Goal: Contribute content

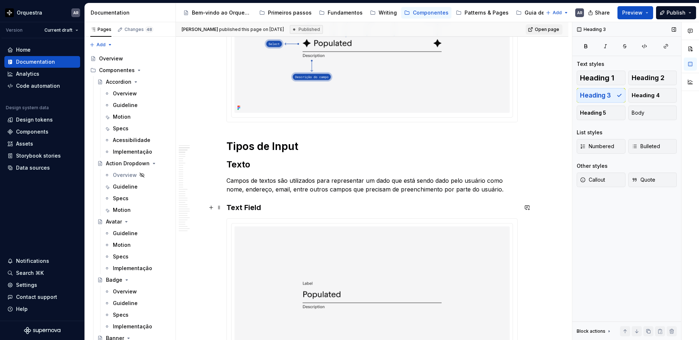
scroll to position [273, 0]
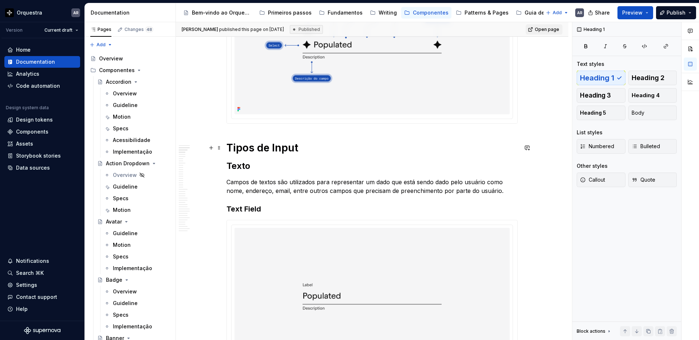
click at [251, 146] on h1 "Tipos de Input" at bounding box center [372, 147] width 291 height 13
click at [243, 165] on h2 "Texto" at bounding box center [372, 166] width 291 height 12
click at [251, 209] on h3 "Text Field" at bounding box center [372, 209] width 291 height 10
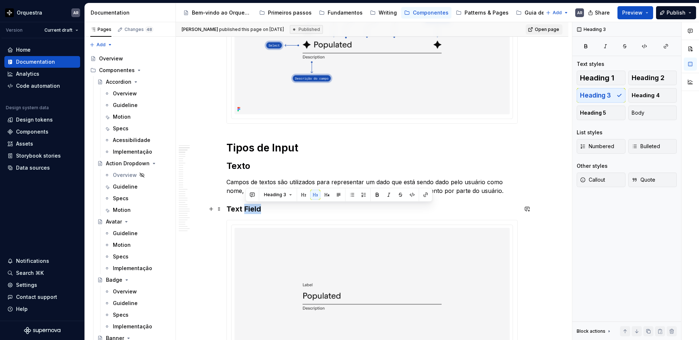
click at [251, 209] on h3 "Text Field" at bounding box center [372, 209] width 291 height 10
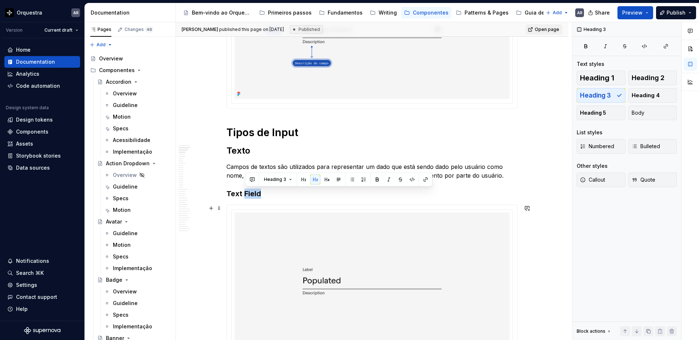
scroll to position [289, 0]
click at [230, 192] on h3 "Text Field" at bounding box center [372, 193] width 291 height 10
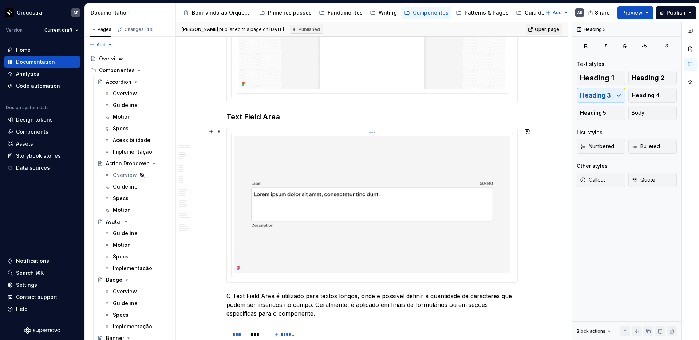
scroll to position [769, 0]
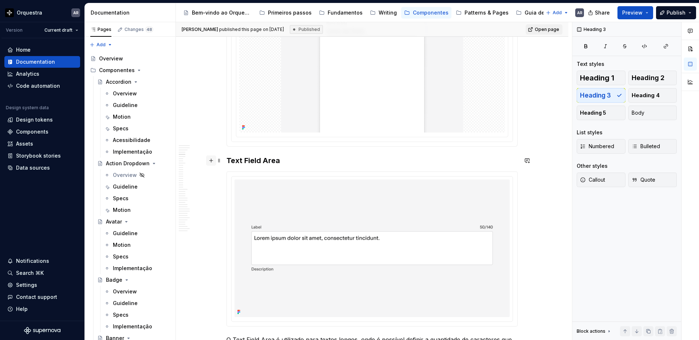
click at [213, 160] on button "button" at bounding box center [211, 161] width 10 height 10
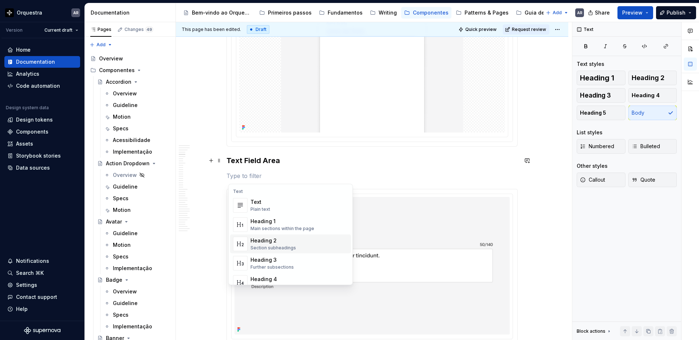
type textarea "*"
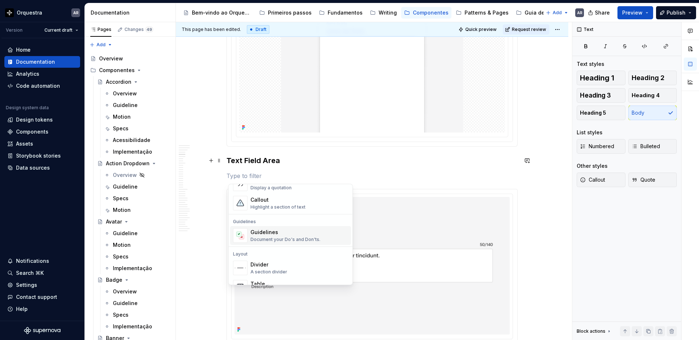
scroll to position [177, 0]
click at [281, 268] on div "A section divider" at bounding box center [269, 271] width 37 height 6
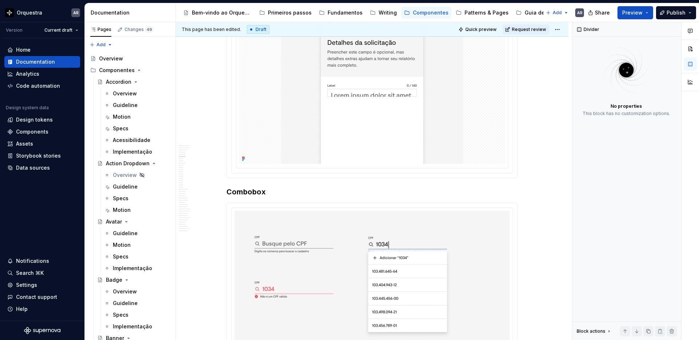
scroll to position [1224, 0]
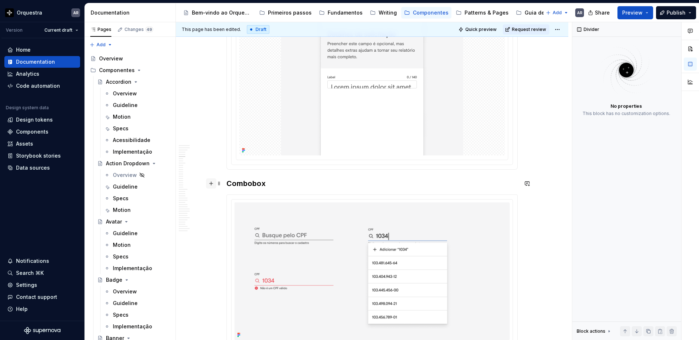
click at [213, 183] on button "button" at bounding box center [211, 184] width 10 height 10
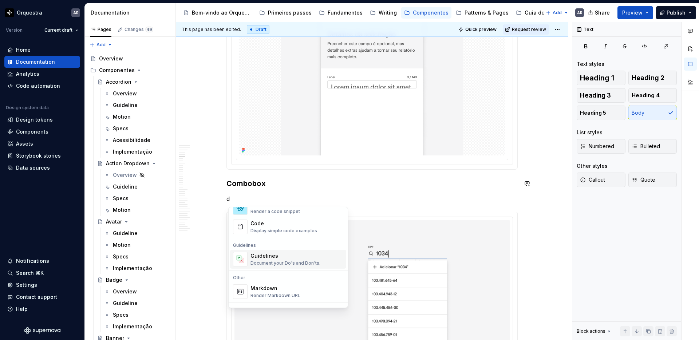
scroll to position [0, 0]
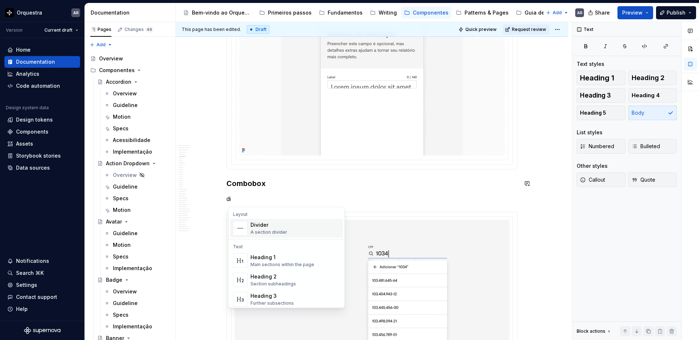
drag, startPoint x: 264, startPoint y: 229, endPoint x: 264, endPoint y: 223, distance: 5.5
click at [264, 223] on div "Divider A section divider" at bounding box center [269, 228] width 37 height 14
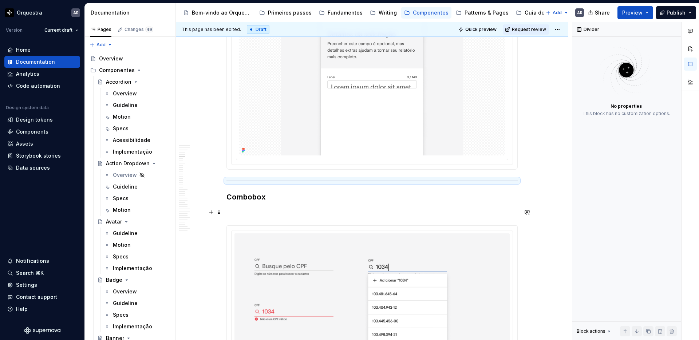
click at [241, 215] on p at bounding box center [372, 212] width 291 height 9
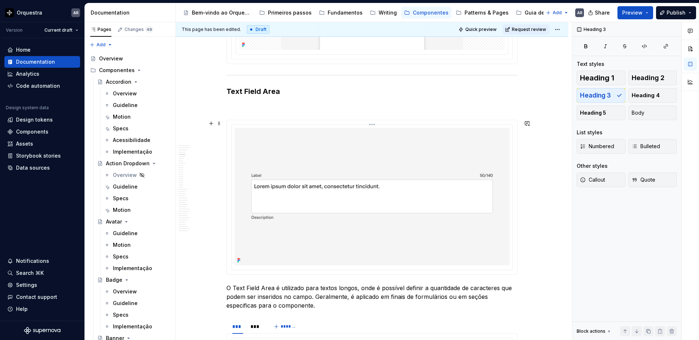
scroll to position [834, 0]
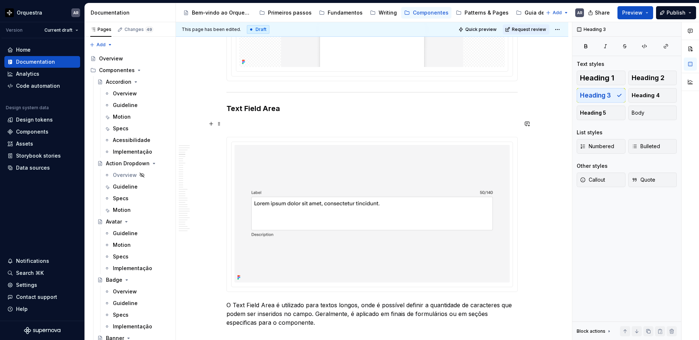
click at [248, 122] on p at bounding box center [372, 123] width 291 height 9
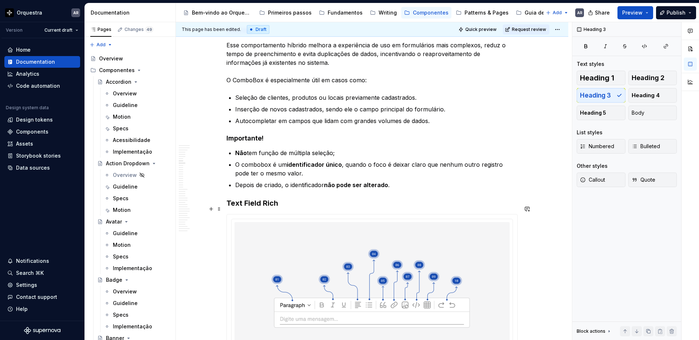
scroll to position [1604, 0]
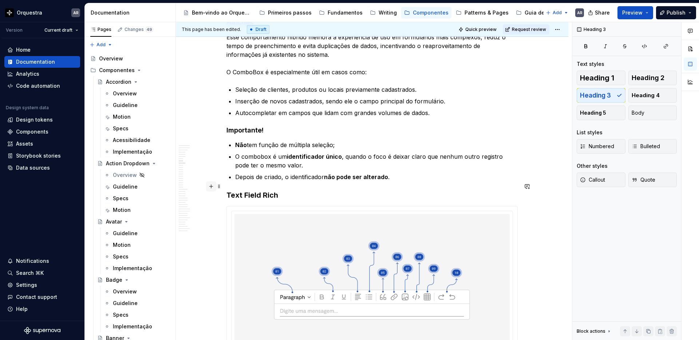
click at [212, 186] on button "button" at bounding box center [211, 186] width 10 height 10
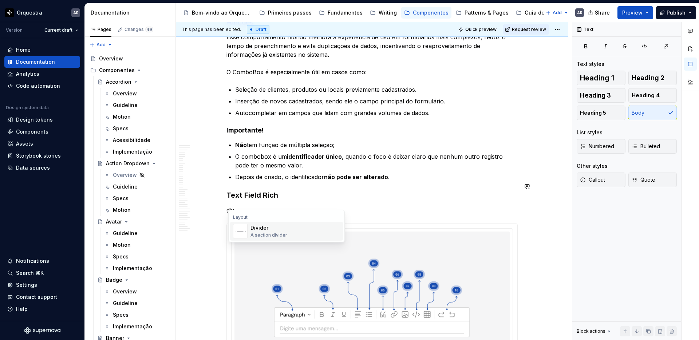
click at [255, 232] on div "A section divider" at bounding box center [269, 235] width 37 height 6
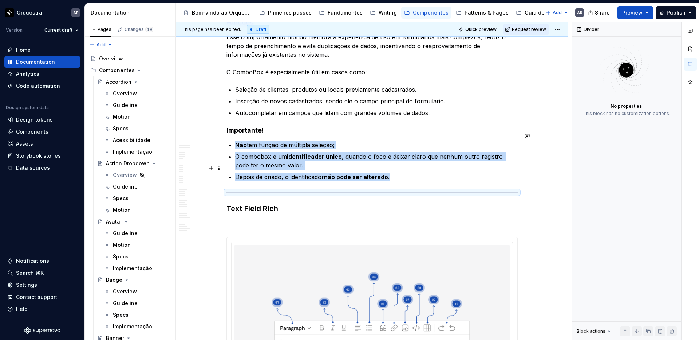
click at [415, 173] on p "Depois de criado, o identificador não pode ser alterado ." at bounding box center [376, 177] width 283 height 9
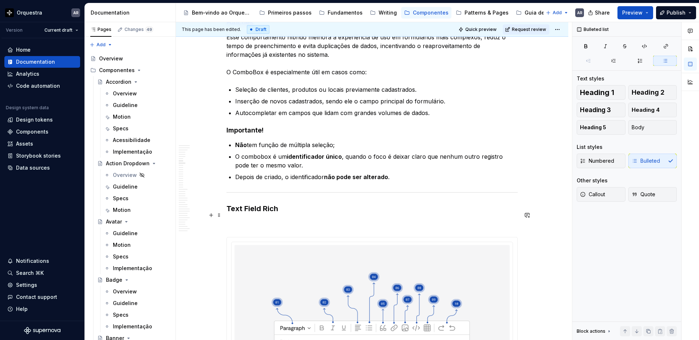
scroll to position [1647, 0]
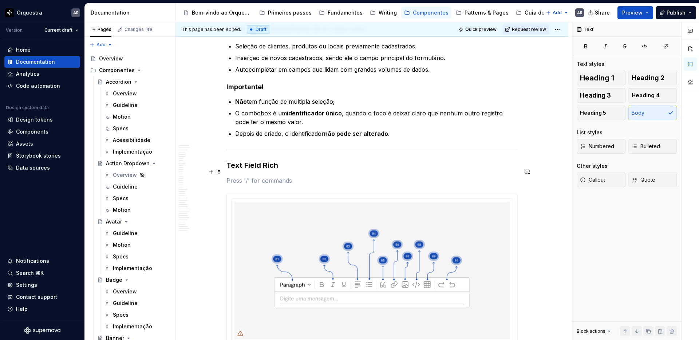
click at [255, 176] on p at bounding box center [372, 180] width 291 height 9
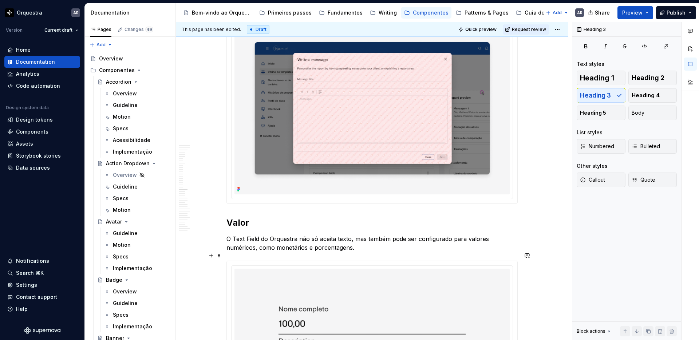
scroll to position [4549, 0]
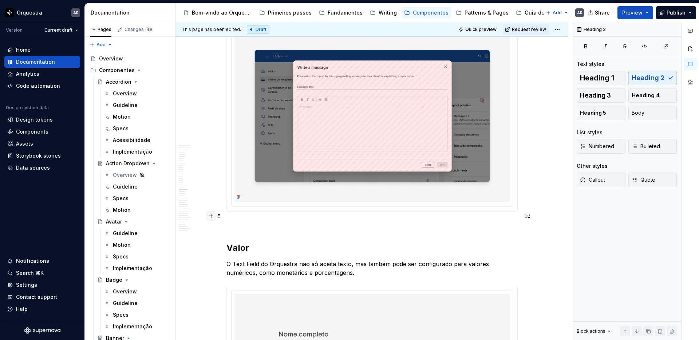
click at [213, 217] on button "button" at bounding box center [211, 216] width 10 height 10
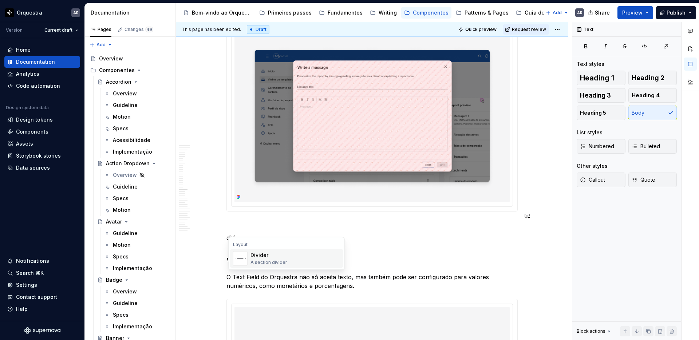
click at [259, 257] on div "Divider" at bounding box center [269, 255] width 37 height 7
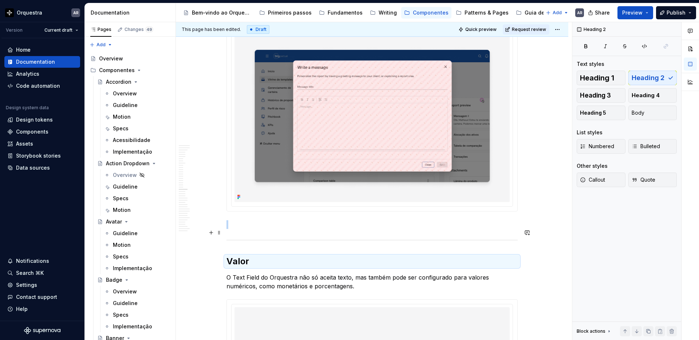
click at [260, 238] on div at bounding box center [372, 240] width 291 height 5
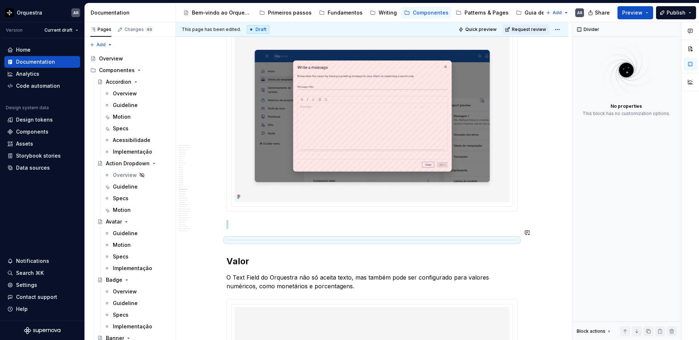
click at [639, 95] on img at bounding box center [626, 70] width 95 height 58
click at [271, 238] on div at bounding box center [372, 240] width 291 height 5
click at [246, 240] on hr at bounding box center [372, 240] width 291 height 0
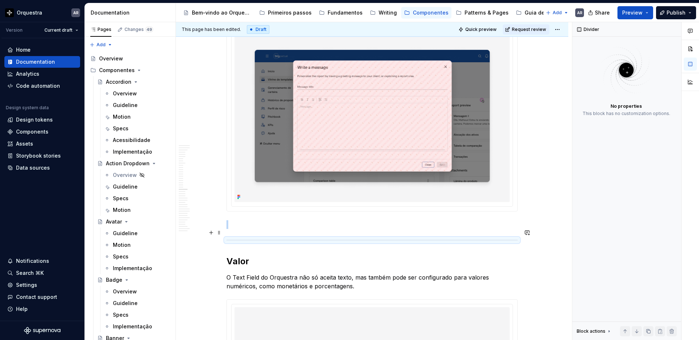
click at [246, 240] on hr at bounding box center [372, 240] width 291 height 0
click at [242, 220] on p at bounding box center [372, 224] width 291 height 9
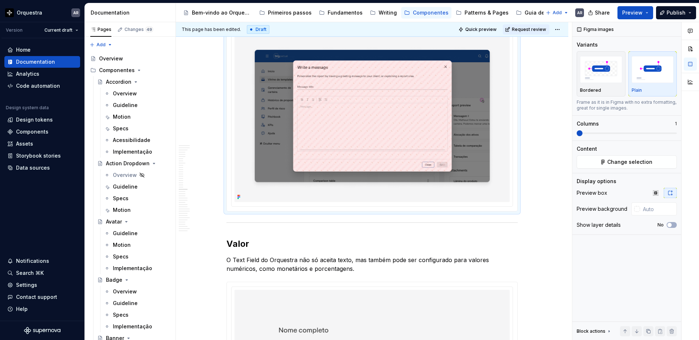
scroll to position [4540, 0]
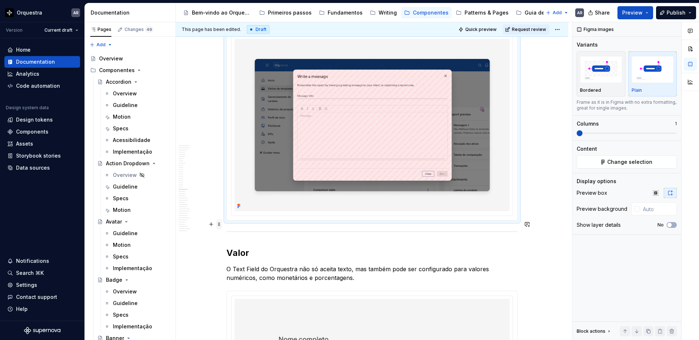
click at [221, 224] on span at bounding box center [219, 224] width 6 height 10
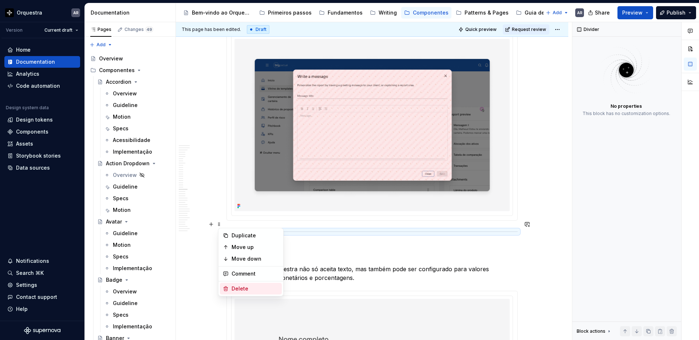
click at [254, 291] on div "Delete" at bounding box center [255, 288] width 47 height 7
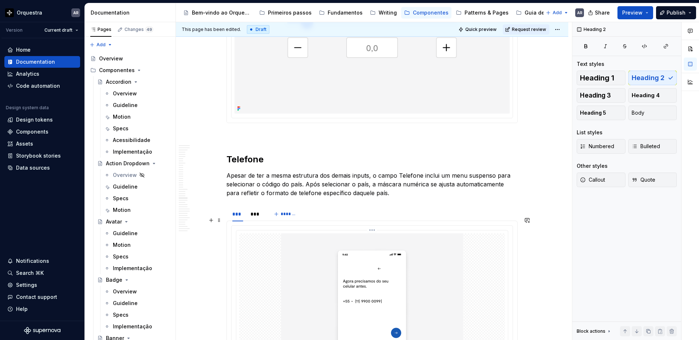
scroll to position [5641, 0]
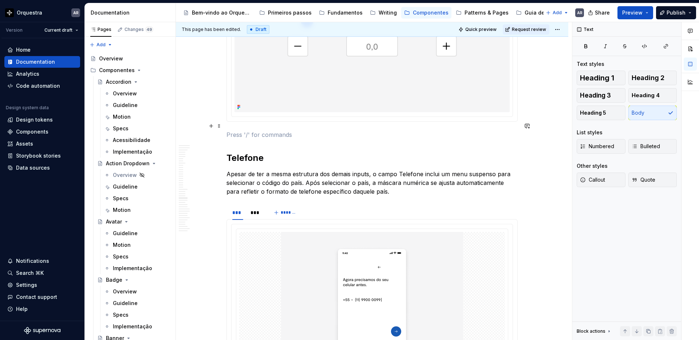
click at [248, 130] on p at bounding box center [372, 134] width 291 height 9
click at [230, 152] on h2 "Telefone" at bounding box center [372, 158] width 291 height 12
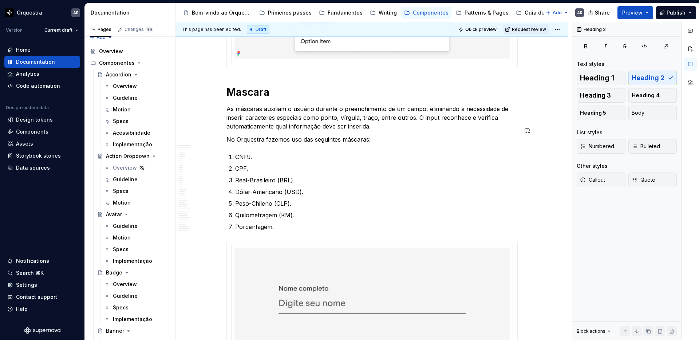
scroll to position [7017, 0]
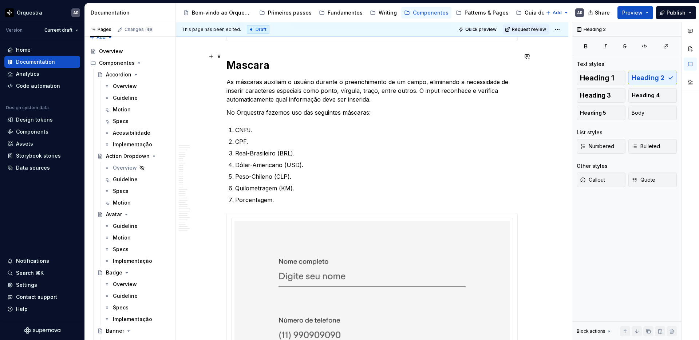
click at [242, 59] on h1 "Mascara" at bounding box center [372, 65] width 291 height 13
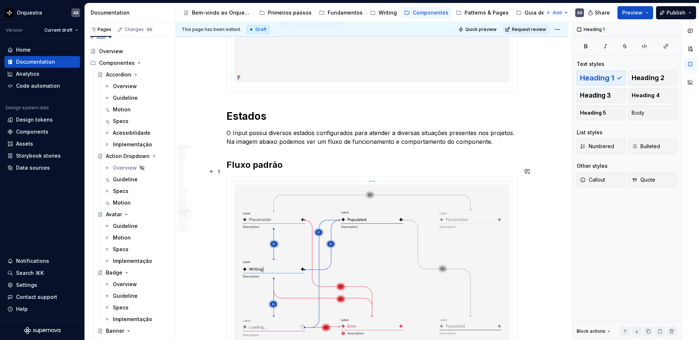
scroll to position [7347, 0]
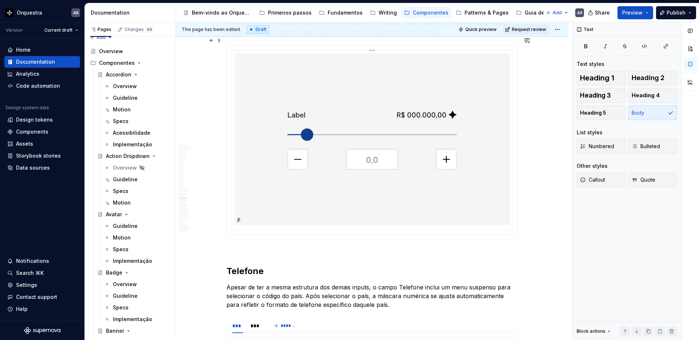
scroll to position [5529, 0]
click at [247, 265] on h2 "Telefone" at bounding box center [372, 271] width 291 height 12
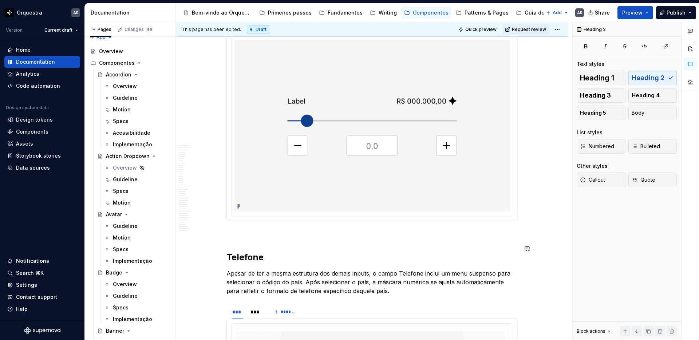
scroll to position [5545, 0]
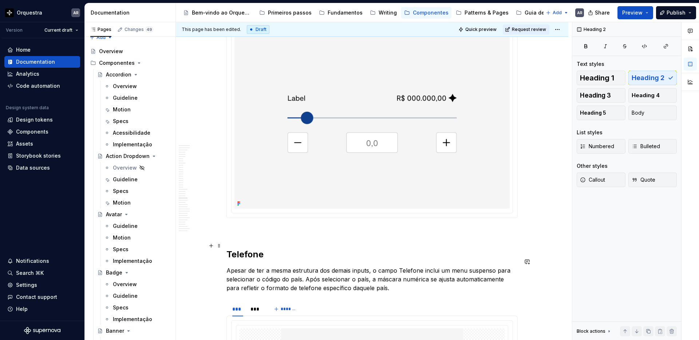
click at [244, 250] on h2 "Telefone" at bounding box center [372, 255] width 291 height 12
click at [244, 249] on h2 "Telefone" at bounding box center [372, 255] width 291 height 12
click at [282, 266] on p "Apesar de ter a mesma estrutura dos demais inputs, o campo Telefone inclui um m…" at bounding box center [372, 279] width 291 height 26
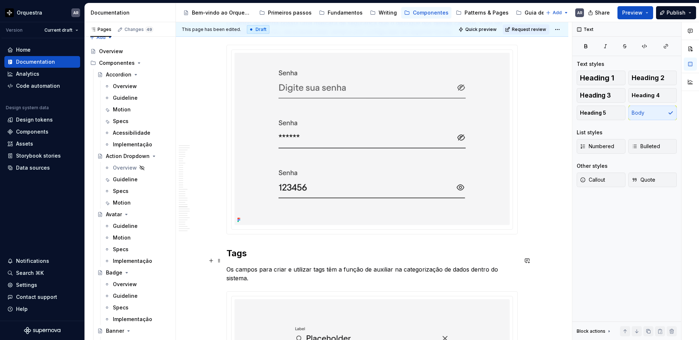
scroll to position [6562, 0]
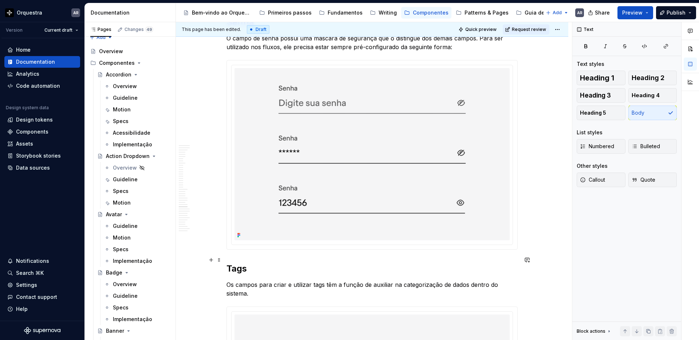
click at [229, 263] on h2 "Tags" at bounding box center [372, 269] width 291 height 12
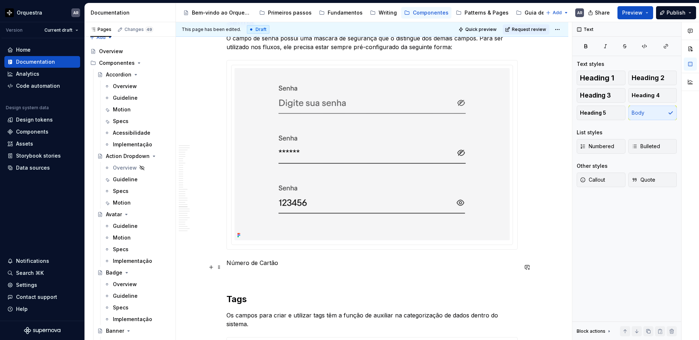
click at [252, 272] on p at bounding box center [372, 276] width 291 height 9
click at [238, 259] on p "Número de Cartão" at bounding box center [372, 263] width 291 height 9
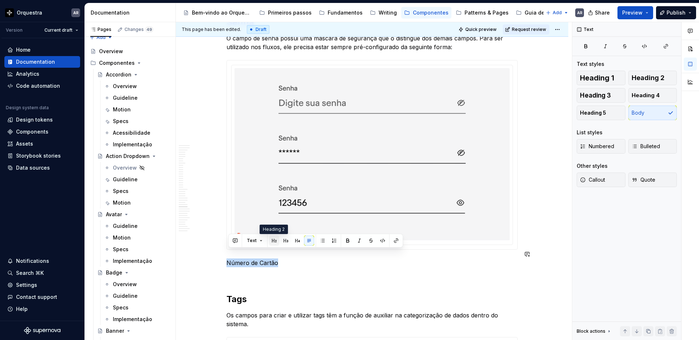
click at [272, 240] on button "button" at bounding box center [274, 241] width 10 height 10
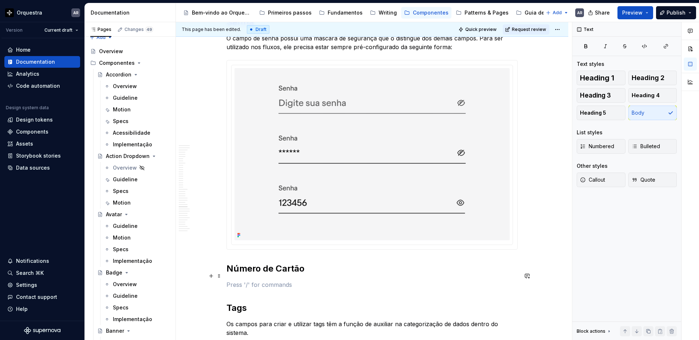
click at [251, 281] on p at bounding box center [372, 285] width 291 height 9
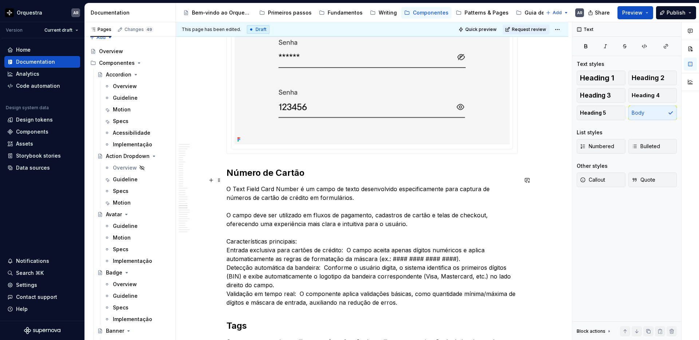
scroll to position [6661, 0]
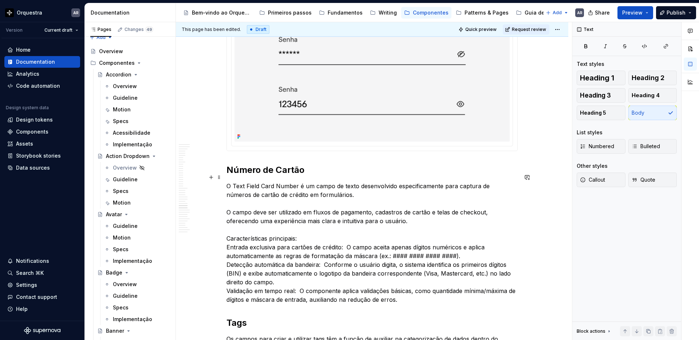
click at [304, 231] on p "O Text Field Card Number é um campo de texto desenvolvido especificamente para …" at bounding box center [372, 243] width 291 height 122
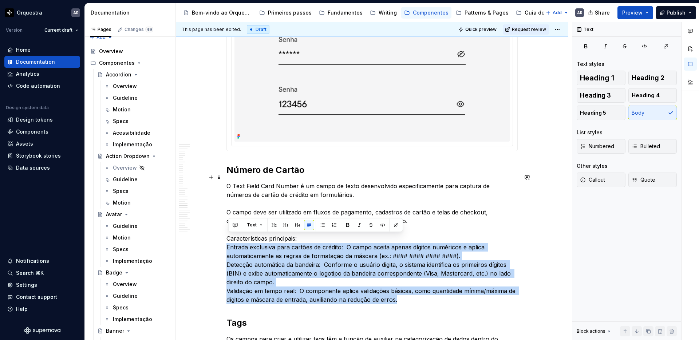
drag, startPoint x: 229, startPoint y: 238, endPoint x: 421, endPoint y: 292, distance: 199.0
click at [421, 292] on p "O Text Field Card Number é um campo de texto desenvolvido especificamente para …" at bounding box center [372, 243] width 291 height 122
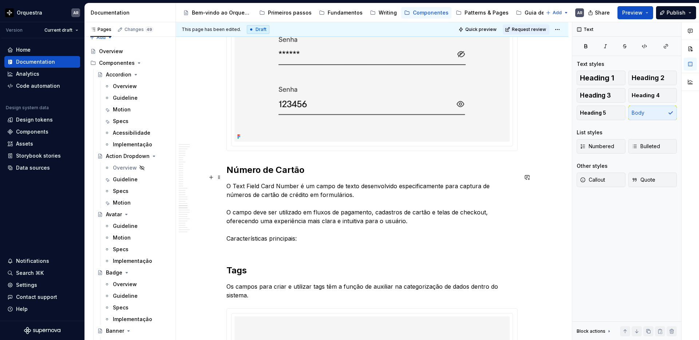
click at [305, 230] on p "O Text Field Card Number é um campo de texto desenvolvido especificamente para …" at bounding box center [372, 217] width 291 height 70
click at [290, 242] on p "O Text Field Card Number é um campo de texto desenvolvido especificamente para …" at bounding box center [372, 217] width 291 height 70
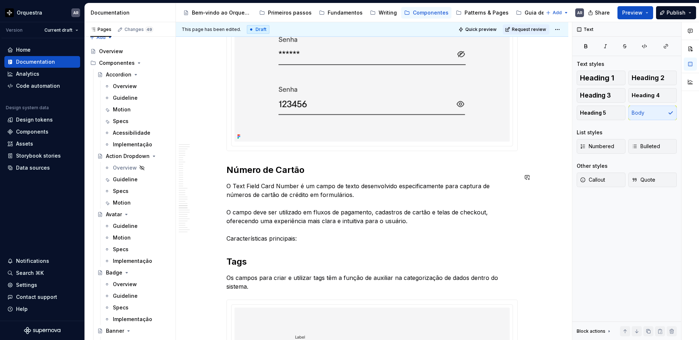
click at [236, 192] on p "O Text Field Card Number é um campo de texto desenvolvido especificamente para …" at bounding box center [372, 212] width 291 height 61
click at [230, 256] on h2 "Tags" at bounding box center [372, 262] width 291 height 12
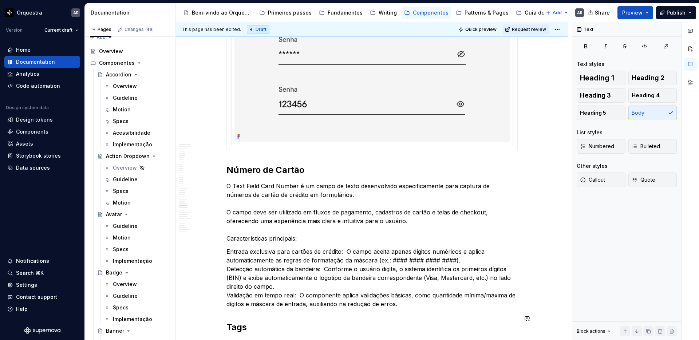
click at [230, 254] on p "Entrada exclusiva para cartões de crédito:  O campo aceita apenas dígitos numér…" at bounding box center [372, 277] width 291 height 61
click at [248, 255] on p "Entrada exclusiva para cartões de crédito:  O campo aceita apenas dígitos numér…" at bounding box center [372, 277] width 291 height 61
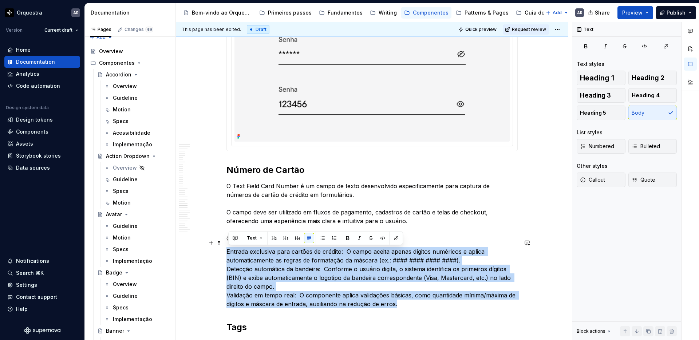
click at [248, 255] on p "Entrada exclusiva para cartões de crédito:  O campo aceita apenas dígitos numér…" at bounding box center [372, 277] width 291 height 61
click at [322, 229] on button "button" at bounding box center [323, 229] width 10 height 10
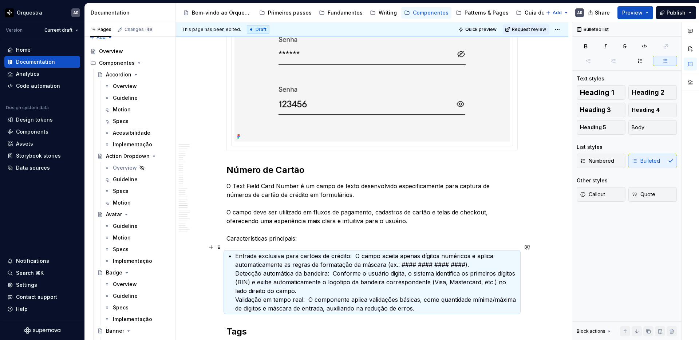
click at [357, 252] on p "Entrada exclusiva para cartões de crédito:  O campo aceita apenas dígitos numér…" at bounding box center [376, 282] width 283 height 61
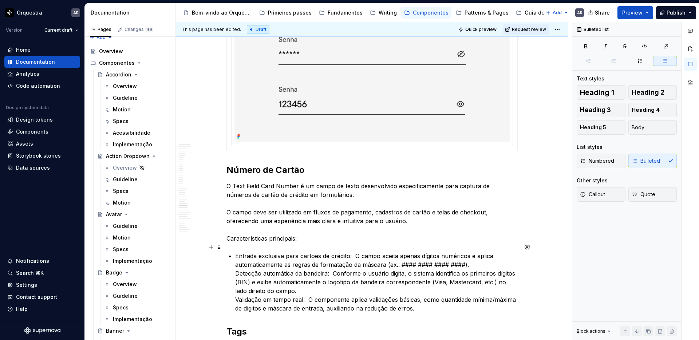
click at [475, 258] on p "Entrada exclusiva para cartões de crédito:  O campo aceita apenas dígitos numér…" at bounding box center [376, 282] width 283 height 61
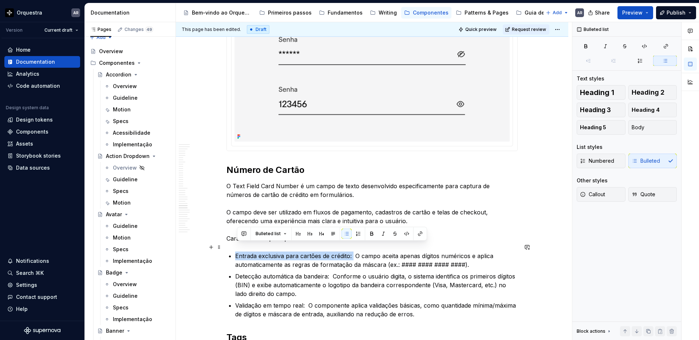
drag, startPoint x: 237, startPoint y: 247, endPoint x: 354, endPoint y: 248, distance: 117.3
click at [354, 252] on p "Entrada exclusiva para cartões de crédito:  O campo aceita apenas dígitos numér…" at bounding box center [376, 260] width 283 height 17
click at [372, 232] on button "button" at bounding box center [372, 234] width 10 height 10
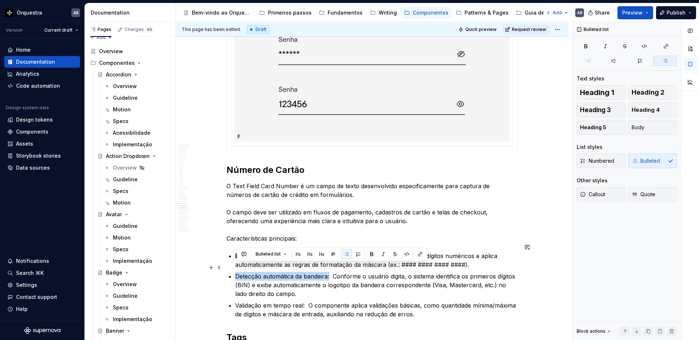
drag, startPoint x: 237, startPoint y: 268, endPoint x: 332, endPoint y: 269, distance: 94.7
click at [332, 272] on p "Detecção automática da bandeira:  Conforme o usuário digita, o sistema identifi…" at bounding box center [376, 285] width 283 height 26
click at [372, 253] on button "button" at bounding box center [372, 254] width 10 height 10
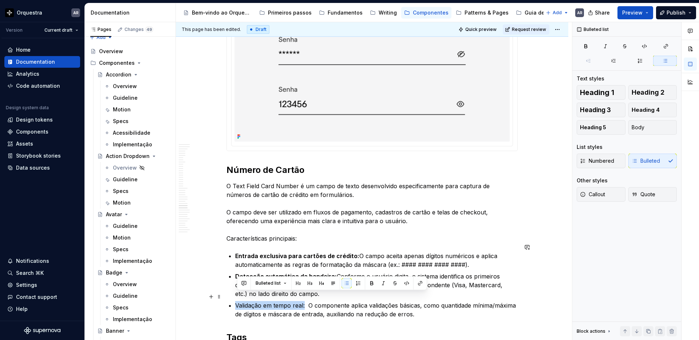
drag, startPoint x: 237, startPoint y: 297, endPoint x: 307, endPoint y: 299, distance: 70.3
click at [307, 301] on p "Validação em tempo real:  O componente aplica validações básicas, como quantida…" at bounding box center [376, 309] width 283 height 17
click at [372, 283] on button "button" at bounding box center [372, 283] width 10 height 10
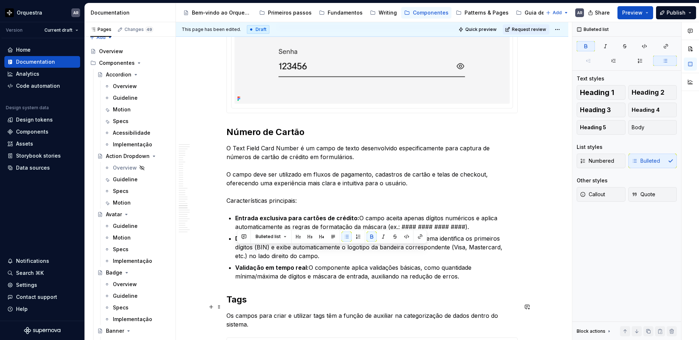
scroll to position [6708, 0]
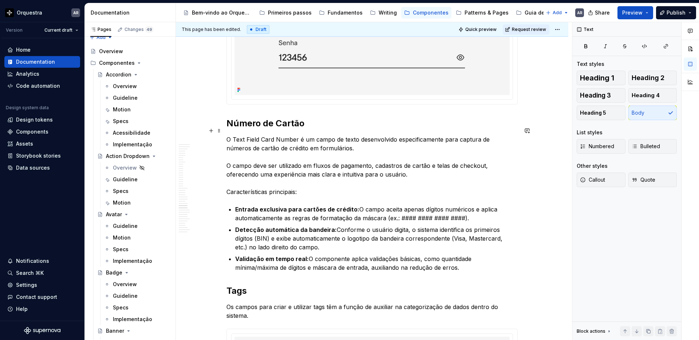
click at [332, 156] on p "O Text Field Card Number é um campo de texto desenvolvido especificamente para …" at bounding box center [372, 165] width 291 height 61
click at [336, 141] on p "O Text Field Card Number é um campo de texto desenvolvido especificamente para …" at bounding box center [372, 165] width 291 height 61
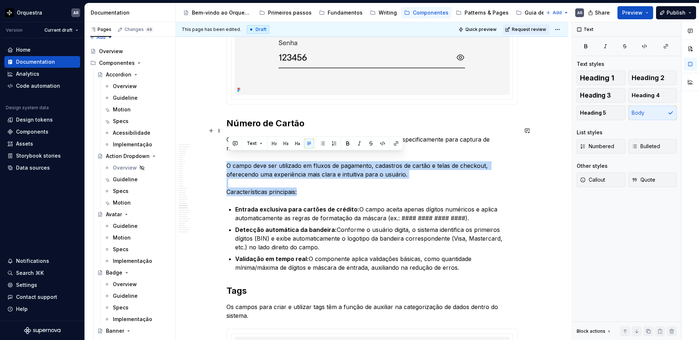
drag, startPoint x: 304, startPoint y: 183, endPoint x: 226, endPoint y: 157, distance: 82.7
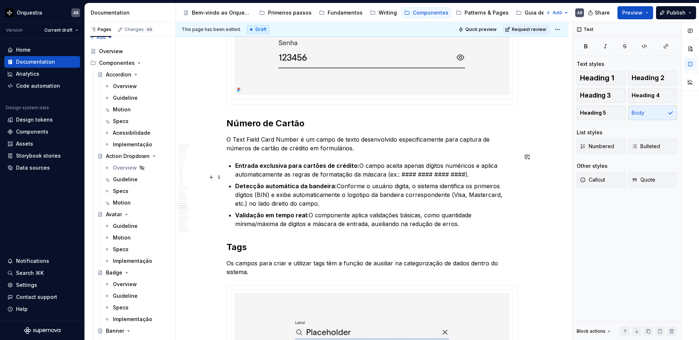
click at [250, 197] on p "Detecção automática da bandeira:   Conforme o usuário digita, o sistema identif…" at bounding box center [376, 195] width 283 height 26
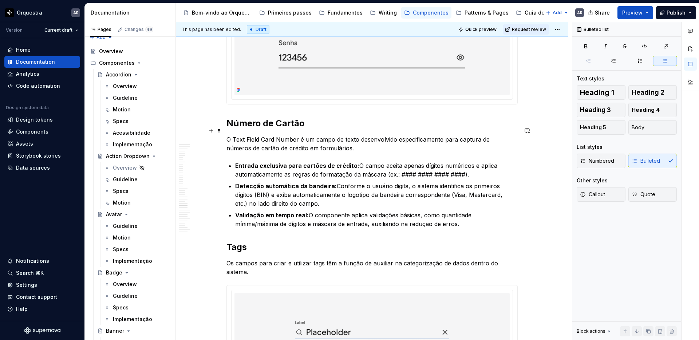
click at [358, 140] on p "O Text Field Card Number é um campo de texto desenvolvido especificamente para …" at bounding box center [372, 143] width 291 height 17
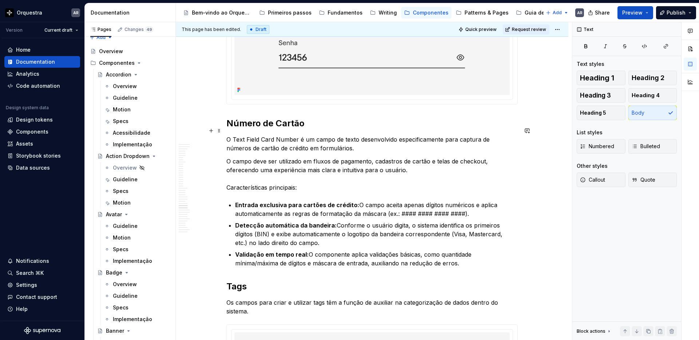
click at [344, 142] on p "O Text Field Card Number é um campo de texto desenvolvido especificamente para …" at bounding box center [372, 143] width 291 height 17
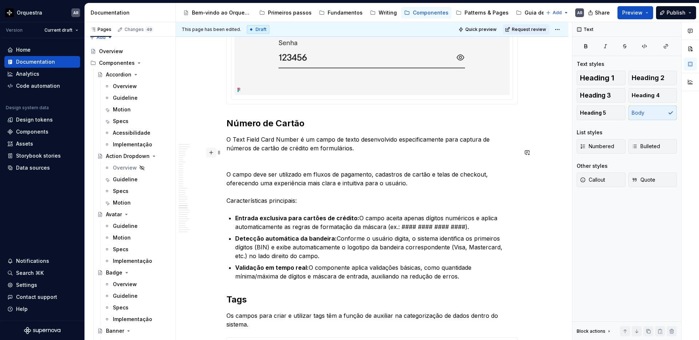
click at [215, 153] on button "button" at bounding box center [211, 153] width 10 height 10
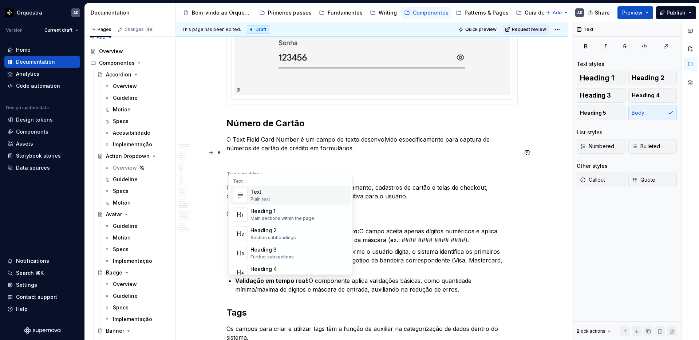
click at [353, 157] on p at bounding box center [372, 161] width 291 height 9
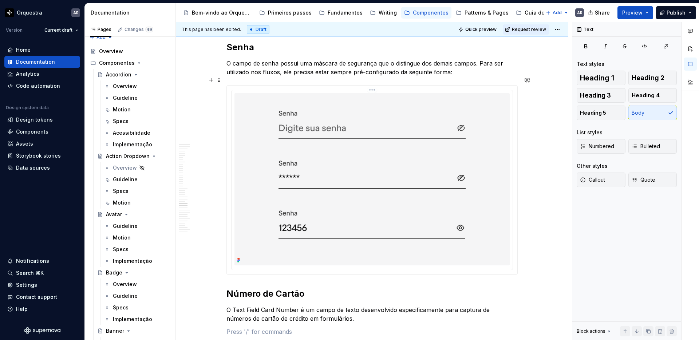
scroll to position [6535, 0]
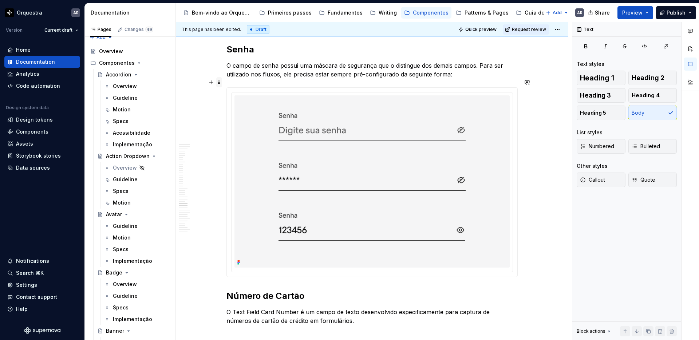
click at [220, 81] on span at bounding box center [219, 82] width 6 height 10
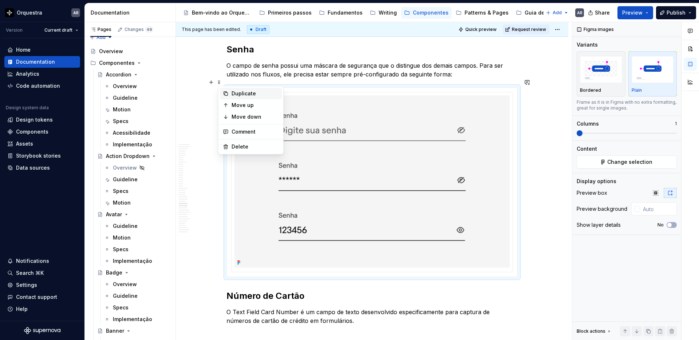
click at [240, 96] on div "Duplicate" at bounding box center [255, 93] width 47 height 7
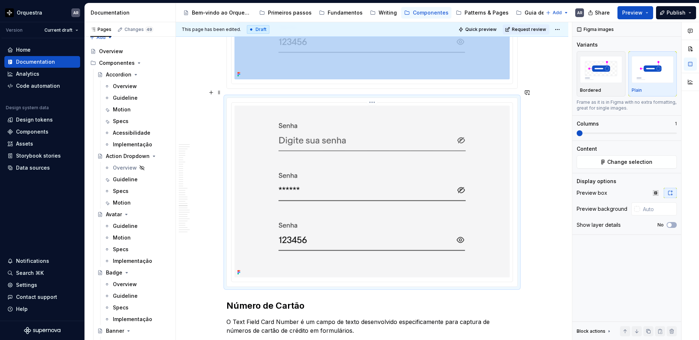
scroll to position [6724, 0]
click at [222, 89] on span at bounding box center [219, 92] width 6 height 10
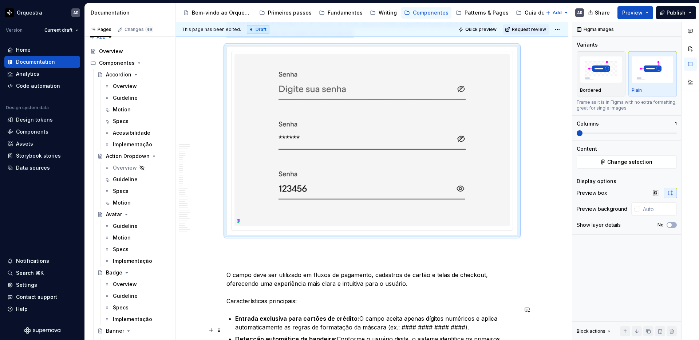
scroll to position [6904, 0]
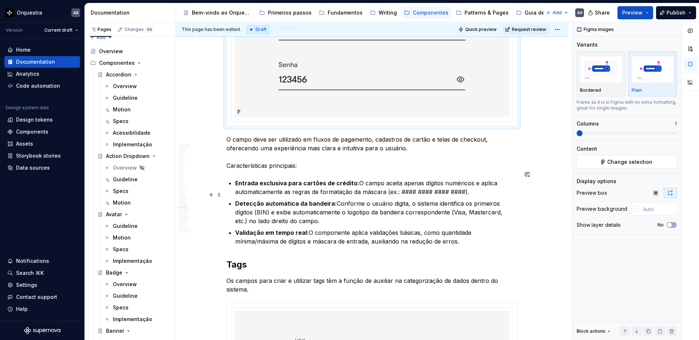
scroll to position [6937, 0]
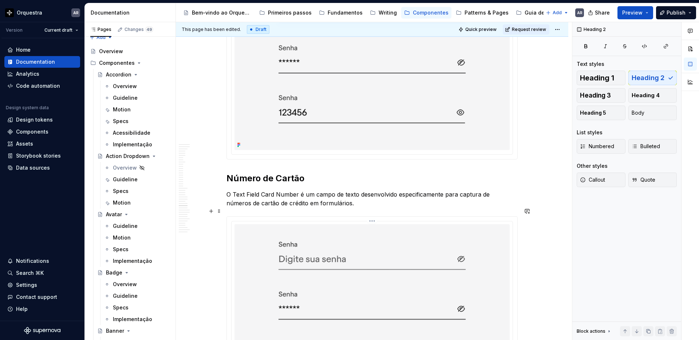
scroll to position [6640, 0]
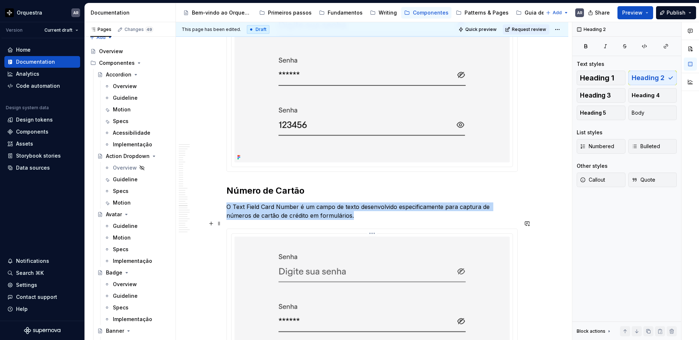
click at [353, 272] on img at bounding box center [372, 323] width 275 height 172
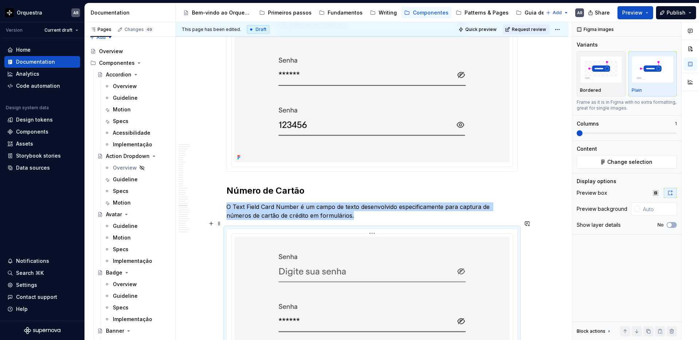
click at [307, 271] on img at bounding box center [372, 323] width 275 height 172
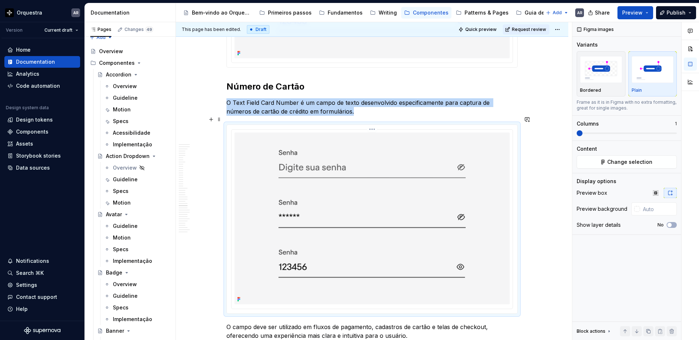
scroll to position [6748, 0]
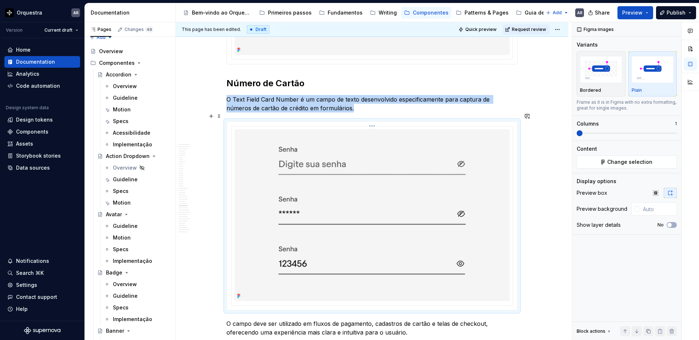
click at [318, 205] on img at bounding box center [372, 215] width 275 height 172
click at [632, 161] on span "Change selection" at bounding box center [630, 161] width 45 height 7
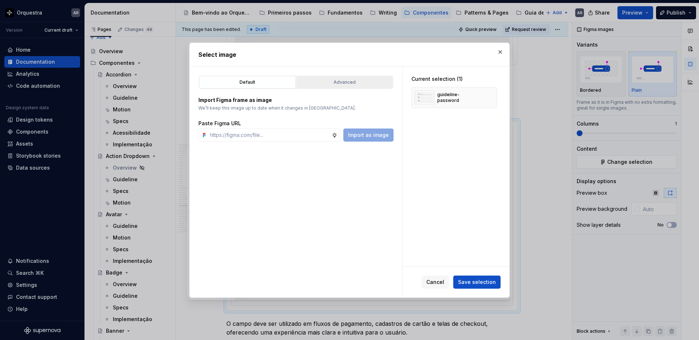
click at [346, 79] on div "Advanced" at bounding box center [344, 82] width 91 height 7
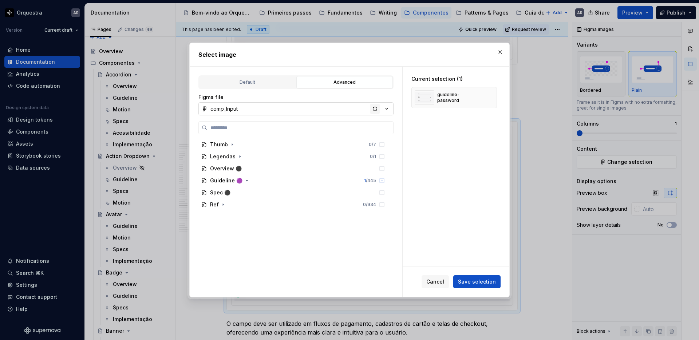
click at [376, 109] on div "button" at bounding box center [375, 109] width 10 height 10
click at [245, 178] on icon "button" at bounding box center [247, 181] width 6 height 6
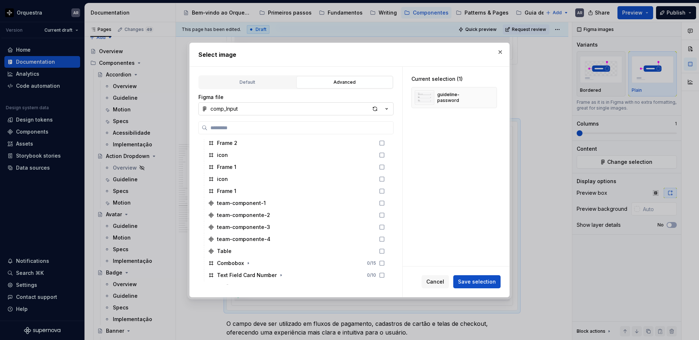
scroll to position [731, 0]
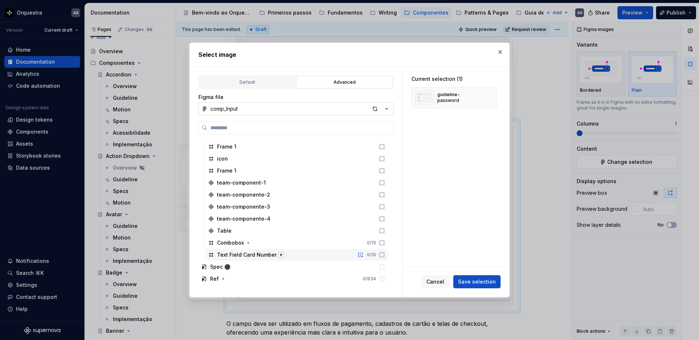
click at [278, 256] on icon "button" at bounding box center [281, 255] width 6 height 6
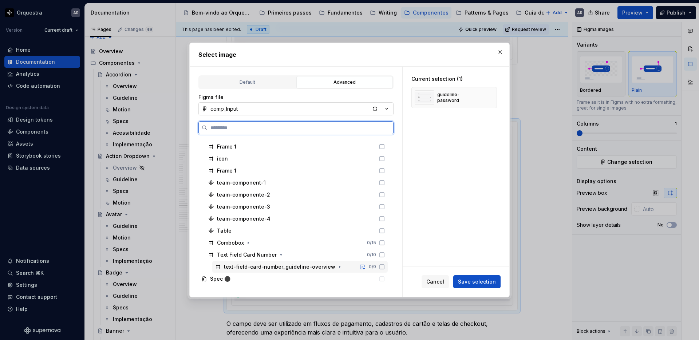
click at [384, 266] on icon at bounding box center [382, 267] width 4 height 4
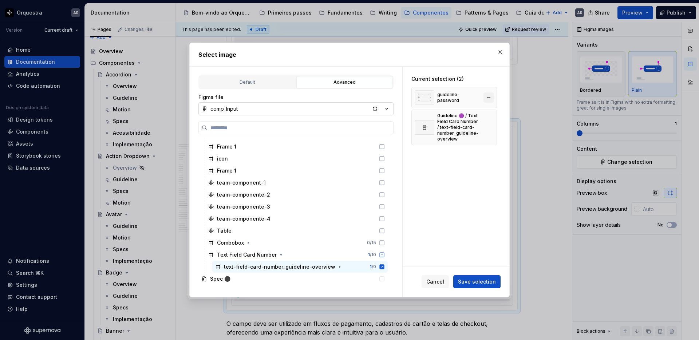
click at [493, 98] on button "button" at bounding box center [489, 98] width 10 height 10
click at [478, 280] on span "Save selection" at bounding box center [477, 281] width 38 height 7
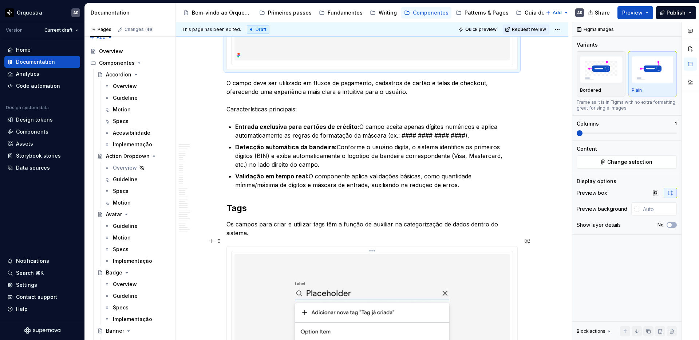
scroll to position [6953, 0]
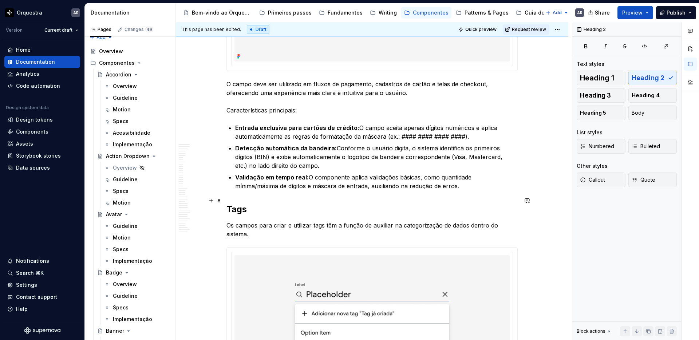
click at [229, 204] on h2 "Tags" at bounding box center [372, 210] width 291 height 12
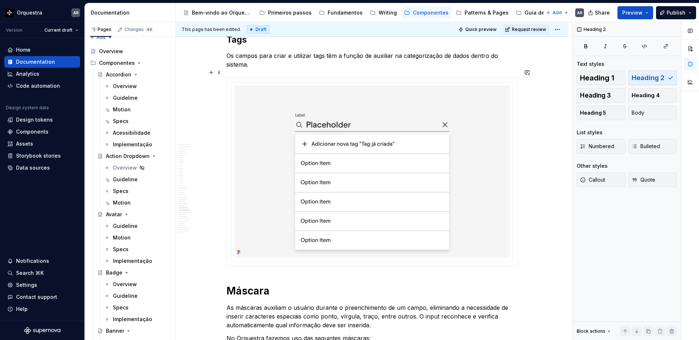
scroll to position [7077, 0]
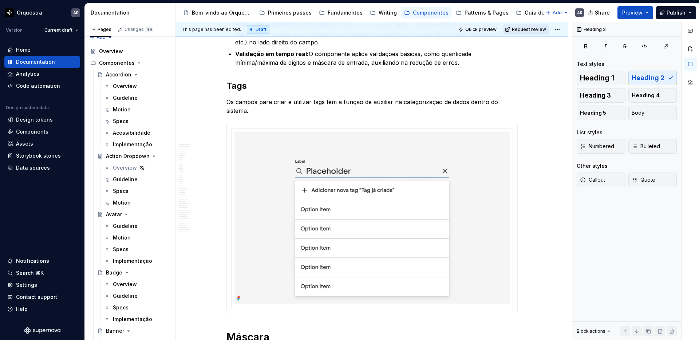
click at [530, 28] on span "Request review" at bounding box center [529, 30] width 34 height 6
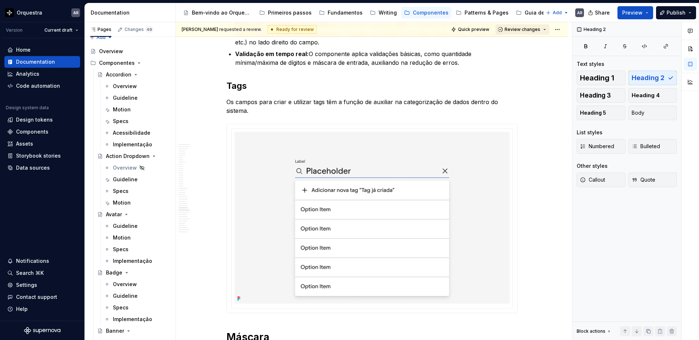
click at [528, 28] on span "Review changes" at bounding box center [523, 30] width 36 height 6
click at [533, 47] on div "Approve This page is ready to publish." at bounding box center [547, 47] width 64 height 14
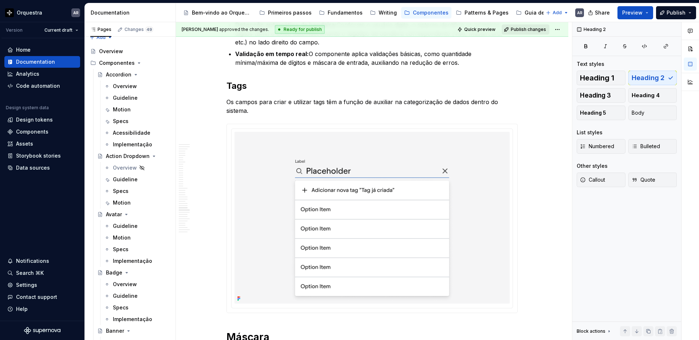
click at [525, 26] on button "Publish changes" at bounding box center [526, 29] width 48 height 10
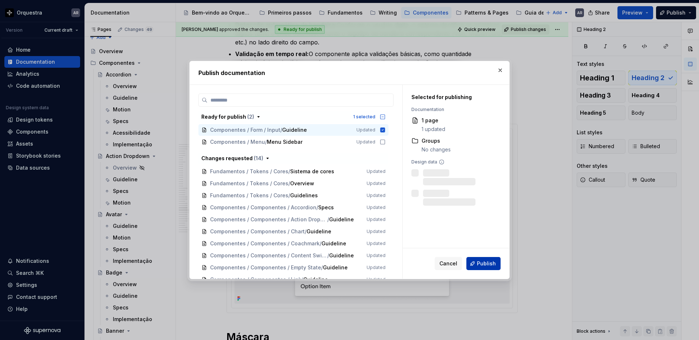
click at [483, 265] on span "Publish" at bounding box center [486, 263] width 19 height 7
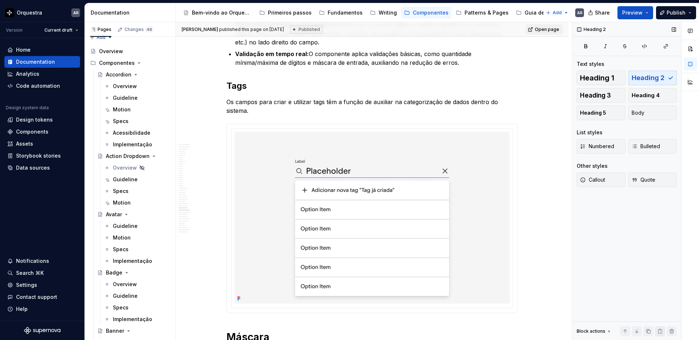
type textarea "*"
